Goal: Information Seeking & Learning: Find specific fact

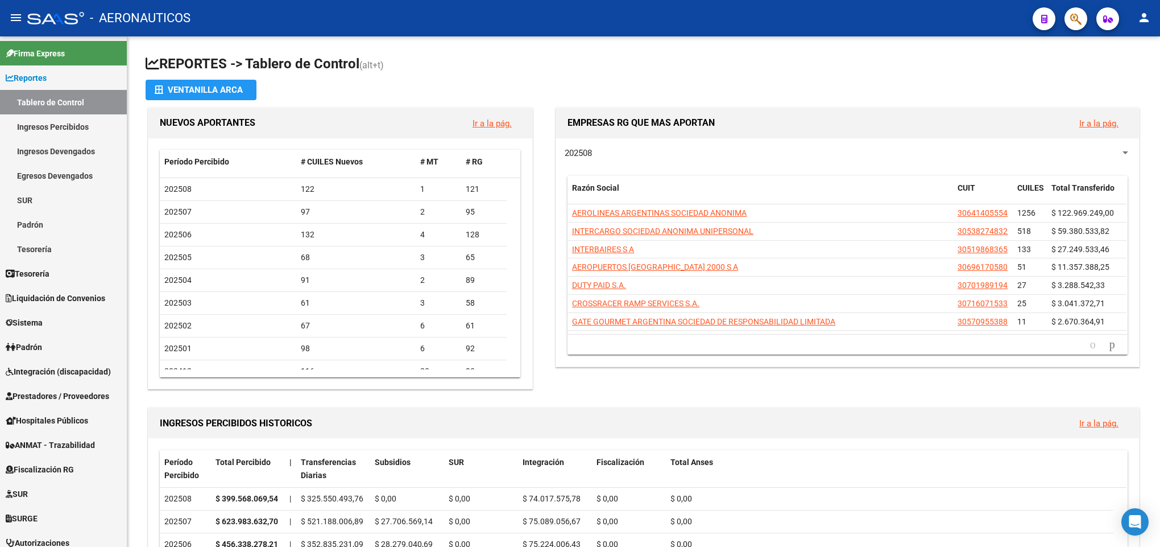
click at [1076, 24] on icon "button" at bounding box center [1075, 19] width 11 height 13
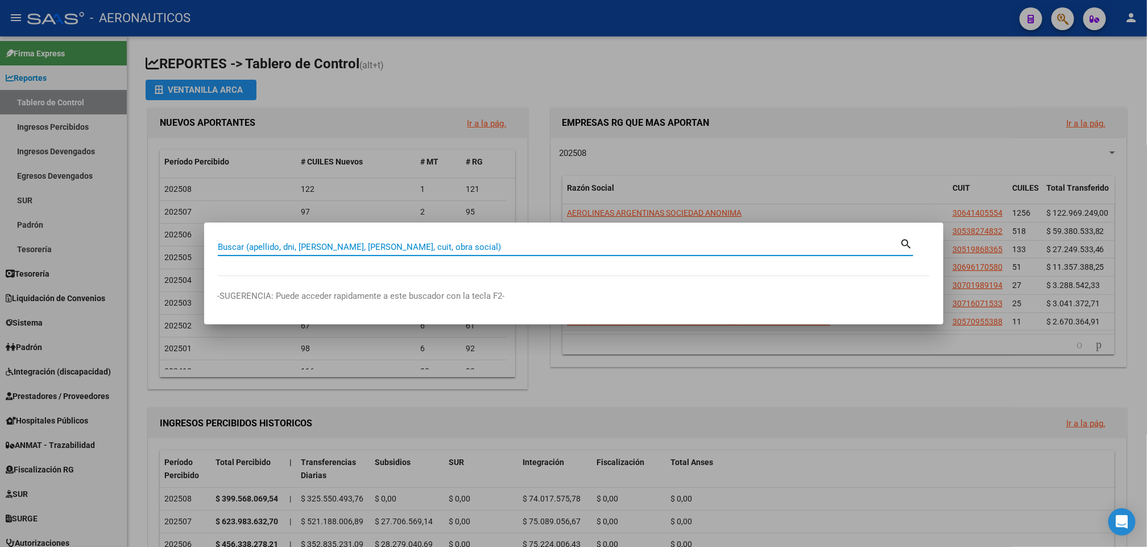
paste input "41339749"
type input "41339749"
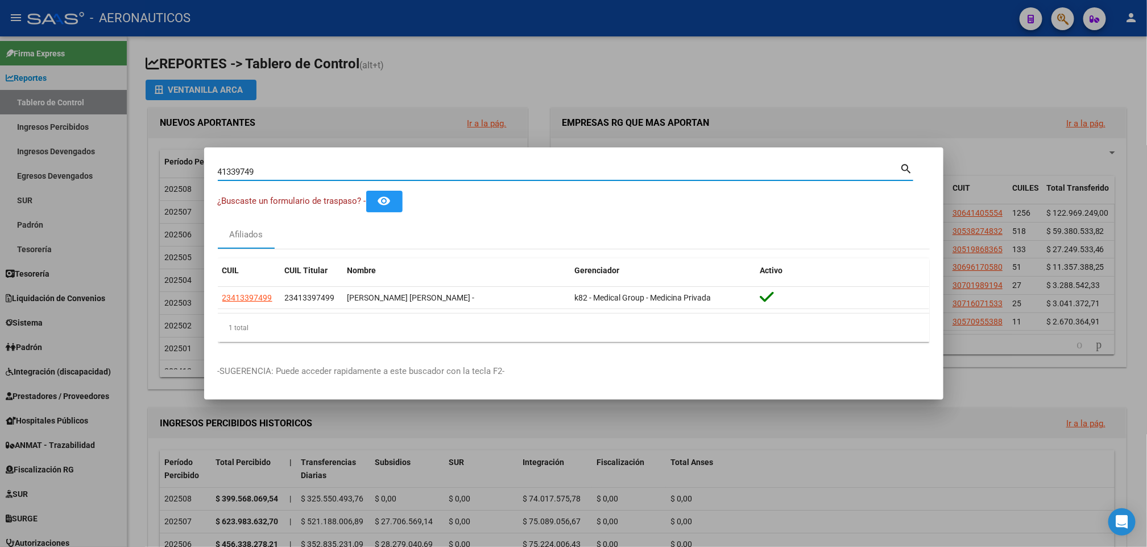
click at [897, 171] on input "41339749" at bounding box center [559, 172] width 683 height 10
drag, startPoint x: 274, startPoint y: 300, endPoint x: 208, endPoint y: 303, distance: 65.4
click at [208, 303] on mat-dialog-content "41339749 Buscar (apellido, dni, cuil, [PERSON_NAME], cuit, obra social) search …" at bounding box center [573, 256] width 739 height 190
copy datatable-body-row "23413397499"
